Goal: Use online tool/utility: Utilize a website feature to perform a specific function

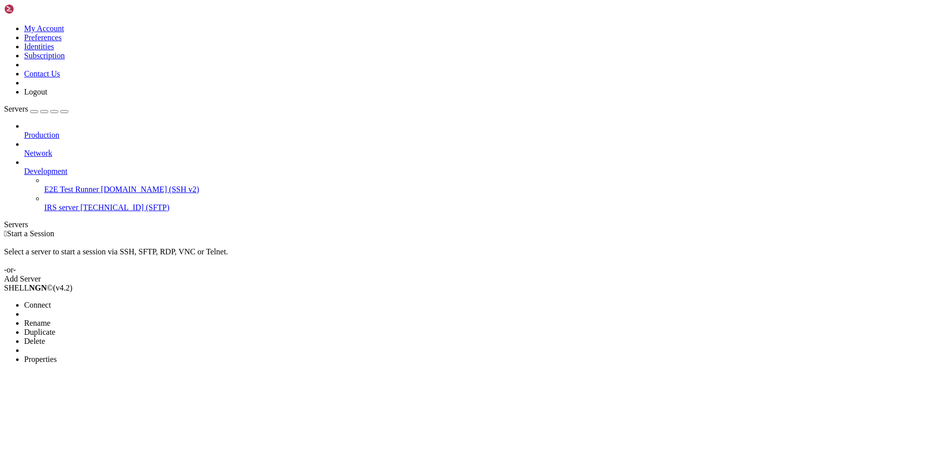
click at [45, 337] on span "Delete" at bounding box center [34, 341] width 21 height 9
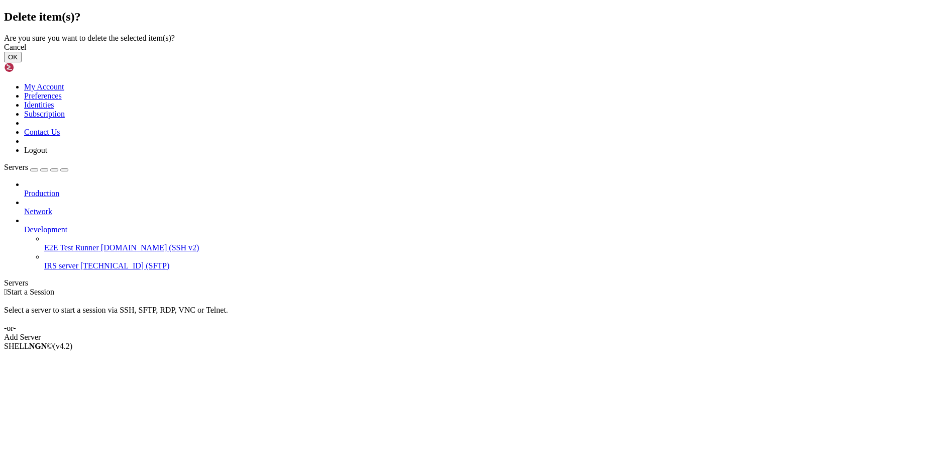
click at [22, 62] on button "OK" at bounding box center [13, 57] width 18 height 11
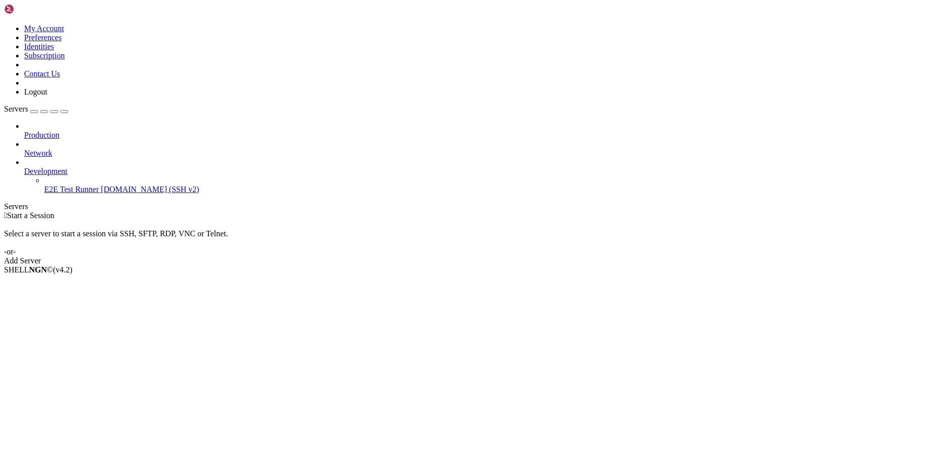
click at [536, 256] on link "Add Server" at bounding box center [469, 260] width 931 height 9
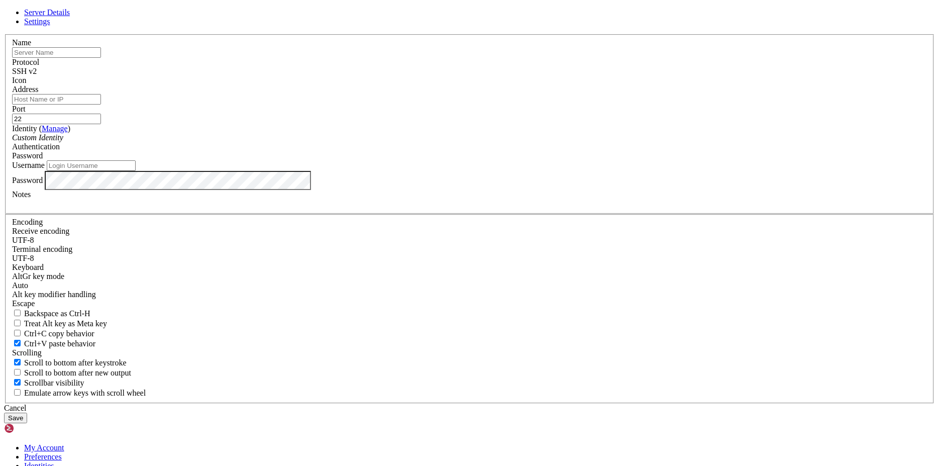
click at [101, 58] on input "text" at bounding box center [56, 52] width 89 height 11
paste input "[TECHNICAL_ID]"
type input "[TECHNICAL_ID]"
click at [101, 105] on input "Address" at bounding box center [56, 99] width 89 height 11
click at [101, 58] on input "[TECHNICAL_ID]" at bounding box center [56, 52] width 89 height 11
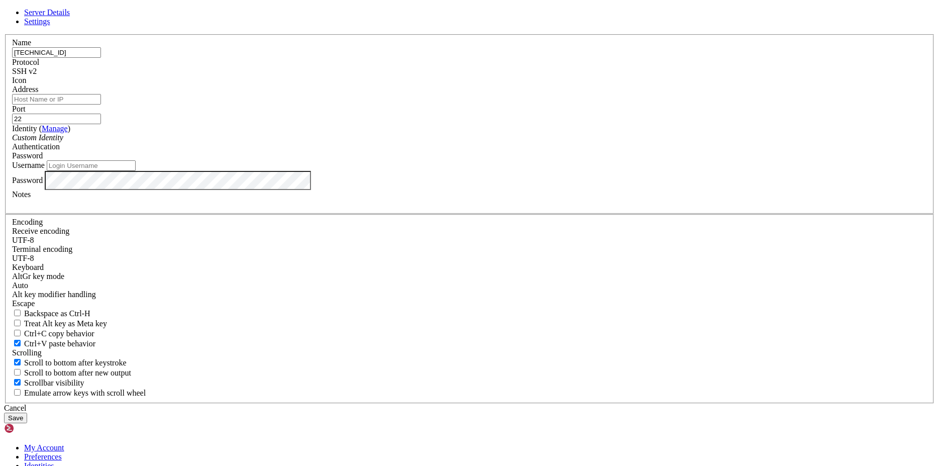
click at [101, 58] on input "[TECHNICAL_ID]" at bounding box center [56, 52] width 89 height 11
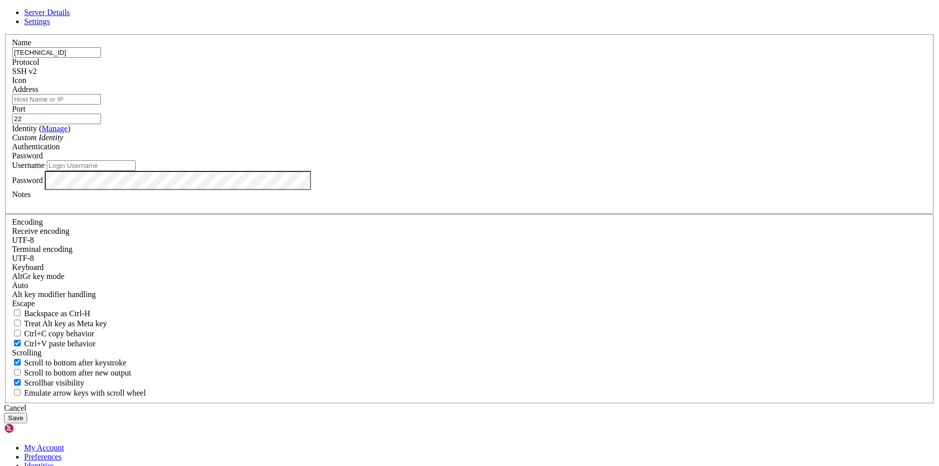
click at [101, 58] on input "[TECHNICAL_ID]" at bounding box center [56, 52] width 89 height 11
click at [101, 105] on input "Address" at bounding box center [56, 99] width 89 height 11
paste input "[TECHNICAL_ID]"
type input "[TECHNICAL_ID]"
click at [101, 58] on input "text" at bounding box center [56, 52] width 89 height 11
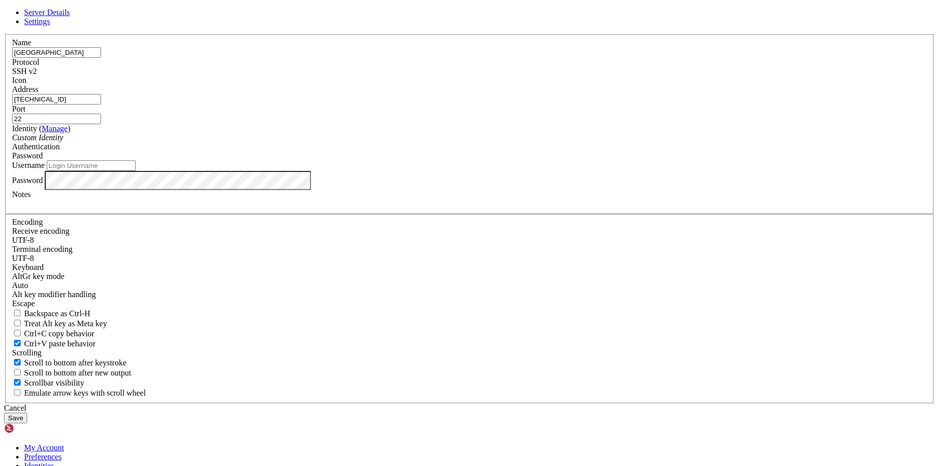
type input "[GEOGRAPHIC_DATA]"
click at [547, 76] on div "SSH v2" at bounding box center [469, 71] width 915 height 9
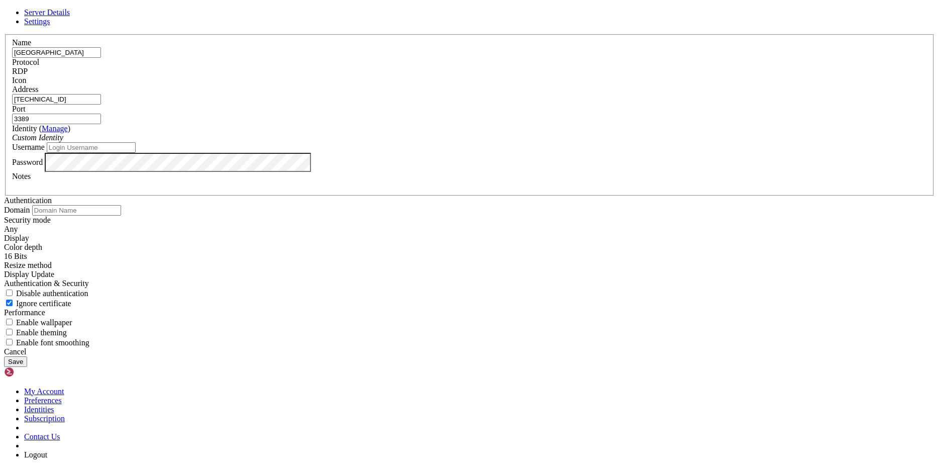
click at [101, 124] on input "3389" at bounding box center [56, 119] width 89 height 11
paste input "8082"
click at [101, 124] on input "38082" at bounding box center [56, 119] width 89 height 11
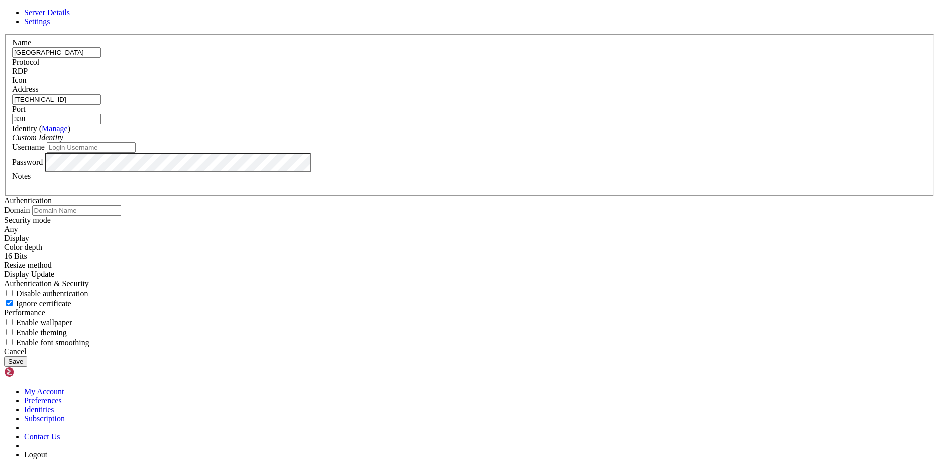
type input "3389"
click at [438, 153] on div "Username" at bounding box center [469, 147] width 915 height 11
click at [136, 153] on input "Username" at bounding box center [91, 147] width 89 height 11
type input "Administrator"
click at [27, 367] on button "Save" at bounding box center [15, 361] width 23 height 11
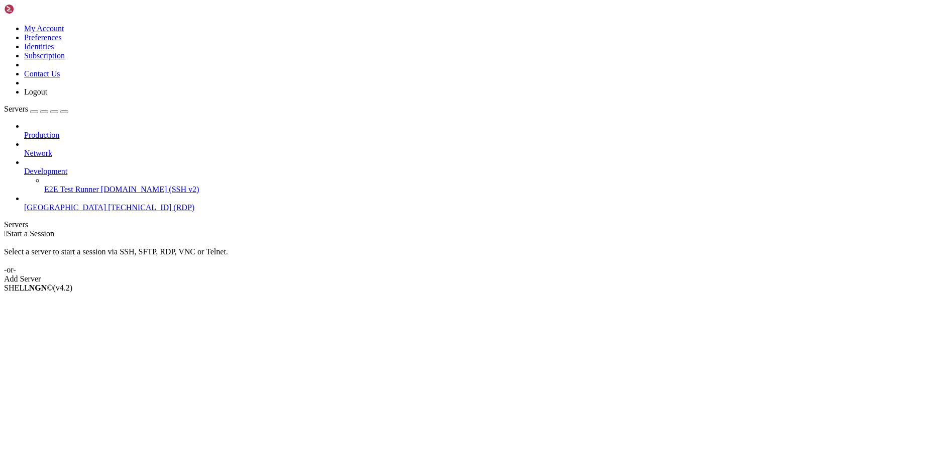
click at [278, 229] on div " Start a Session Select a server to start a session via SSH, SFTP, RDP, VNC or…" at bounding box center [469, 256] width 931 height 54
click at [108, 203] on span "[TECHNICAL_ID] (RDP)" at bounding box center [151, 207] width 86 height 9
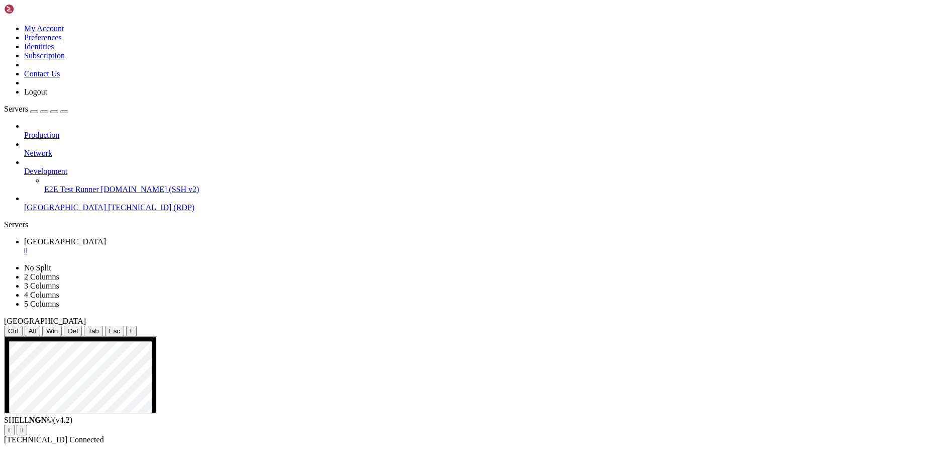
drag, startPoint x: 296, startPoint y: 425, endPoint x: 300, endPoint y: 417, distance: 8.5
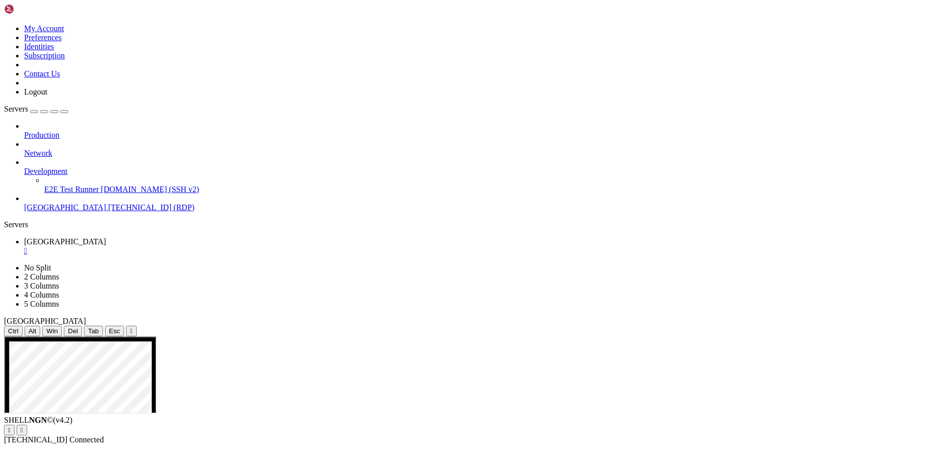
drag, startPoint x: 315, startPoint y: 359, endPoint x: 373, endPoint y: 365, distance: 59.1
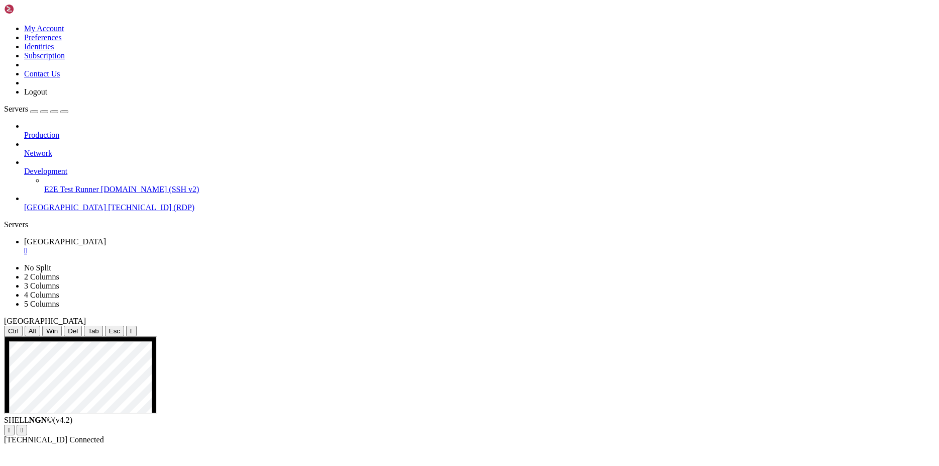
drag, startPoint x: 193, startPoint y: 423, endPoint x: 162, endPoint y: 422, distance: 31.2
